Goal: Check status: Check status

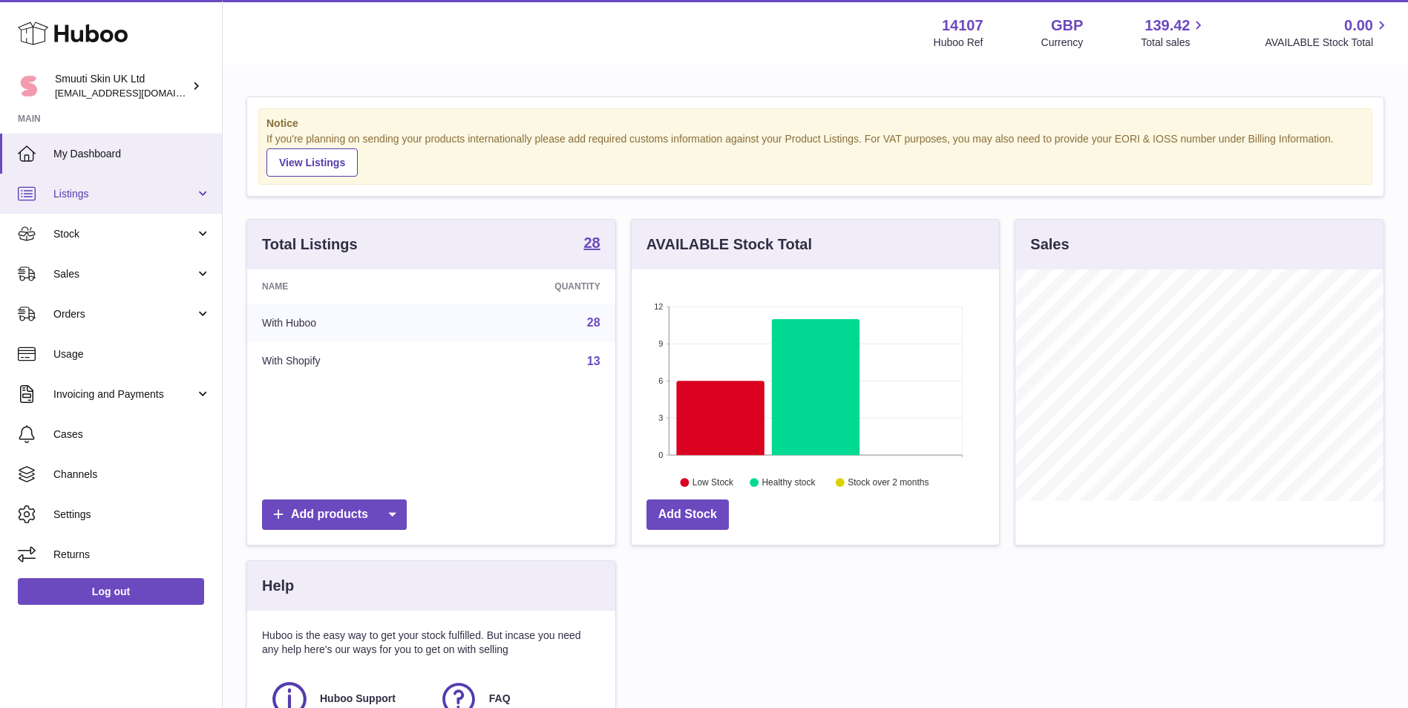
scroll to position [232, 367]
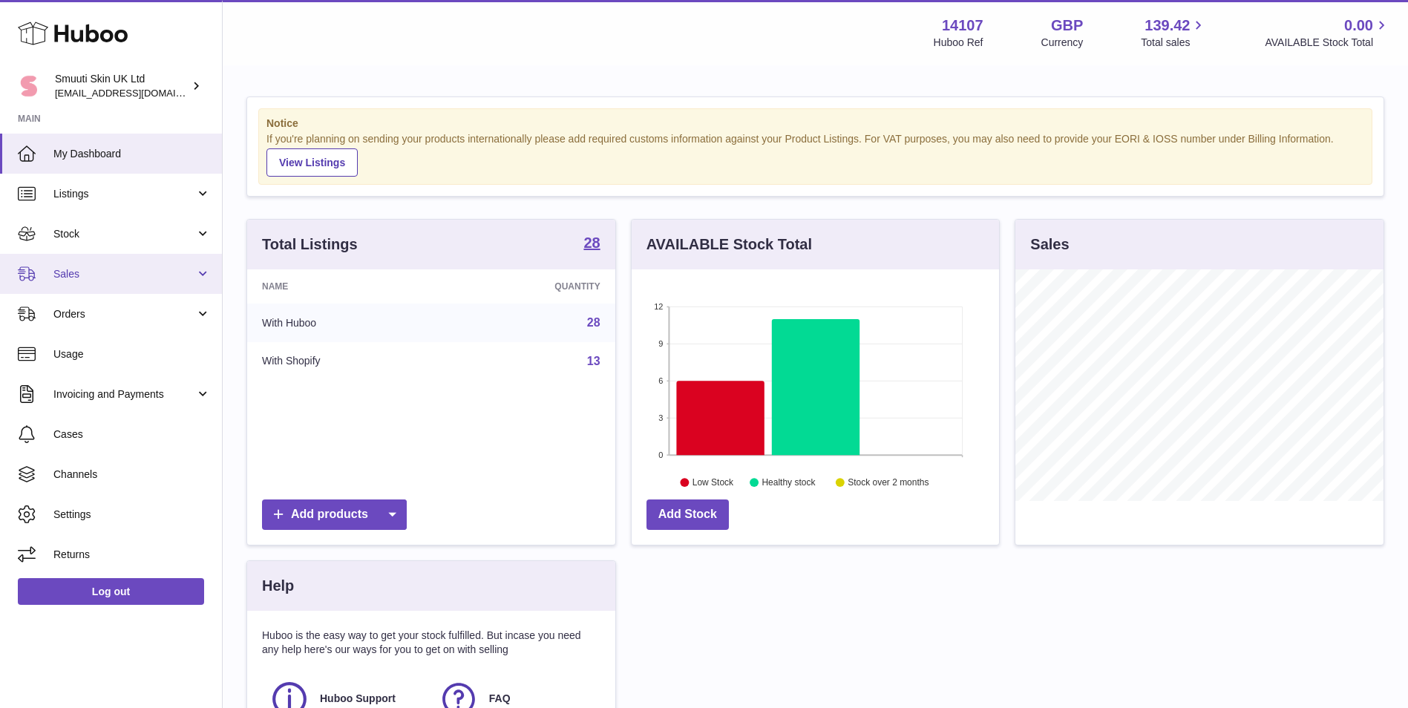
click at [114, 267] on span "Sales" at bounding box center [124, 274] width 142 height 14
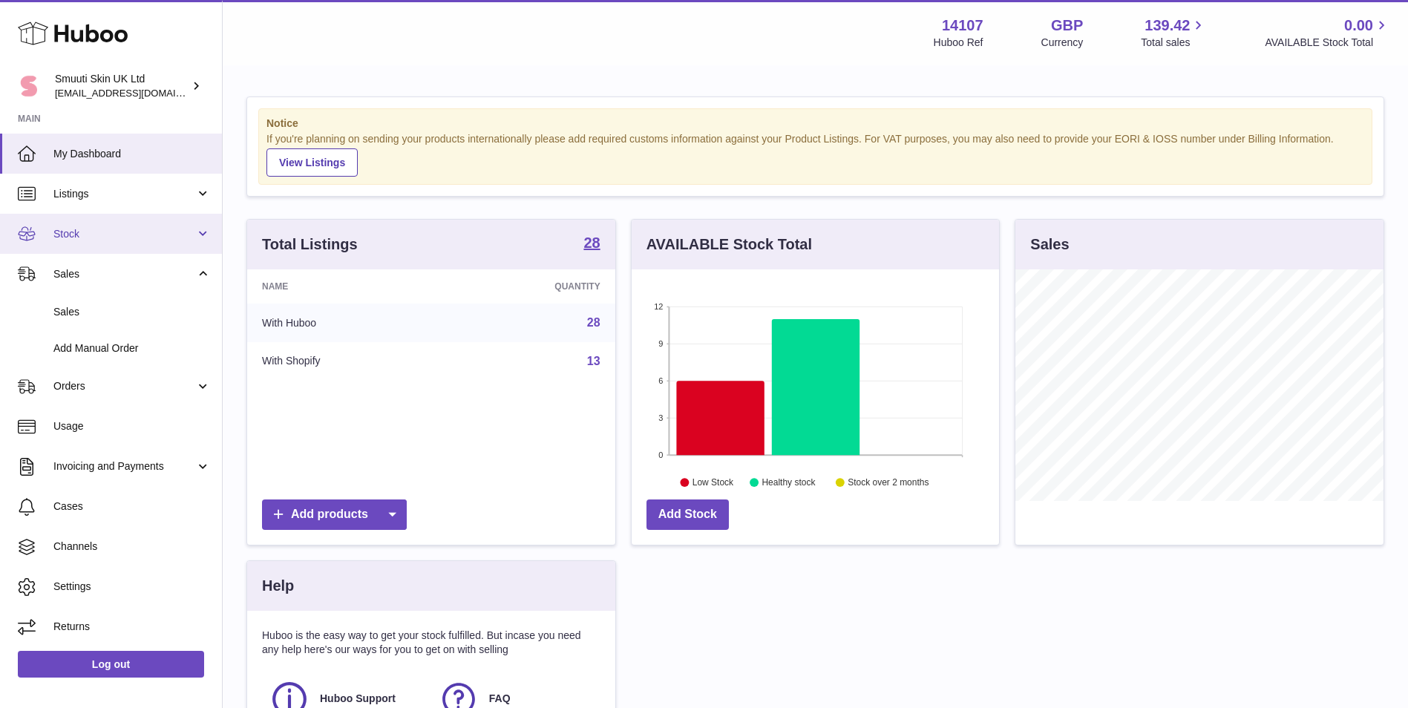
click at [122, 238] on span "Stock" at bounding box center [124, 234] width 142 height 14
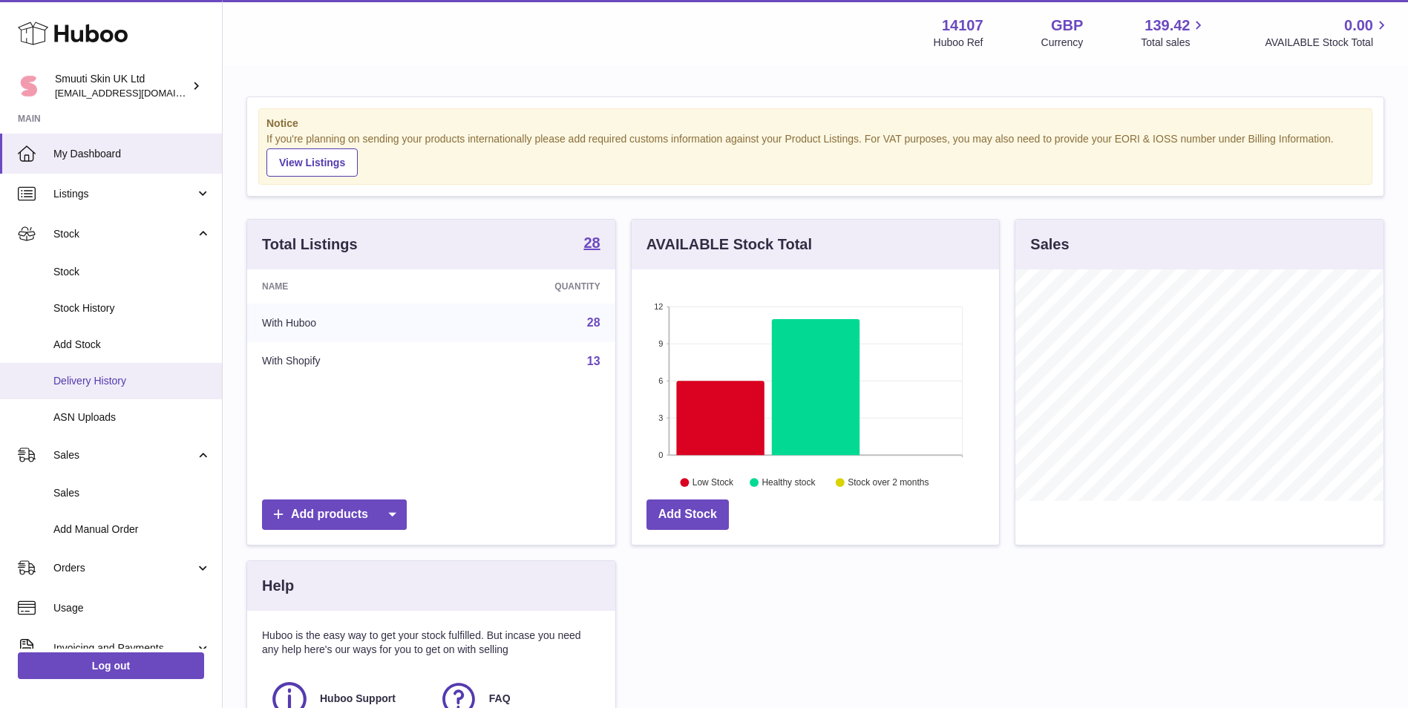
click at [157, 384] on span "Delivery History" at bounding box center [131, 381] width 157 height 14
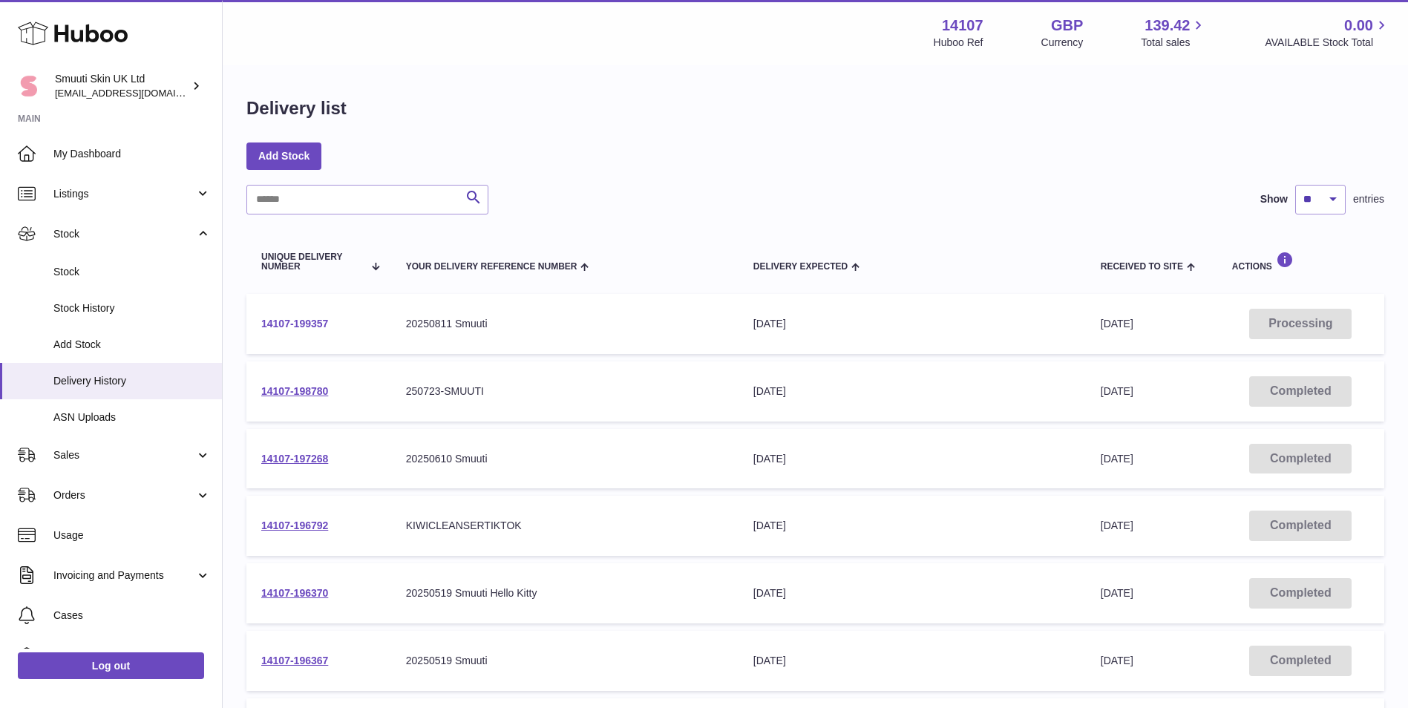
click at [281, 320] on link "14107-199357" at bounding box center [294, 324] width 67 height 12
